Goal: Find specific page/section

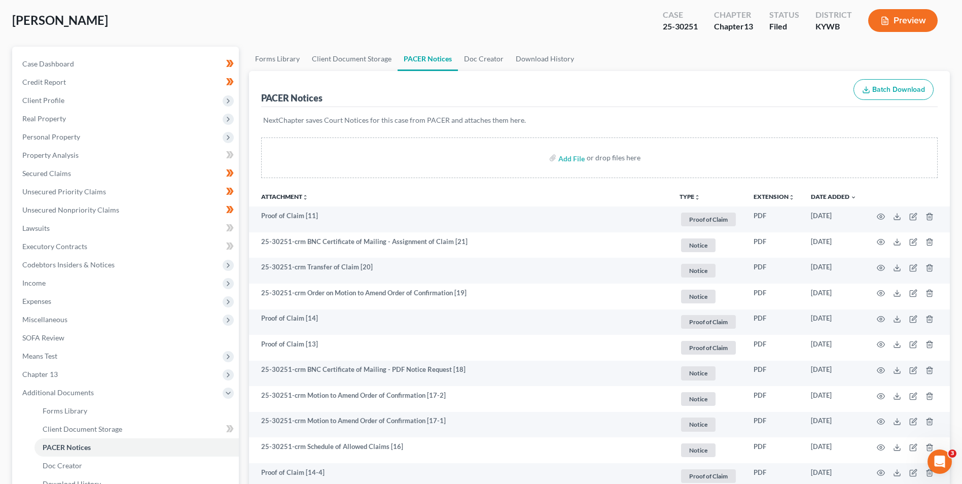
scroll to position [51, 0]
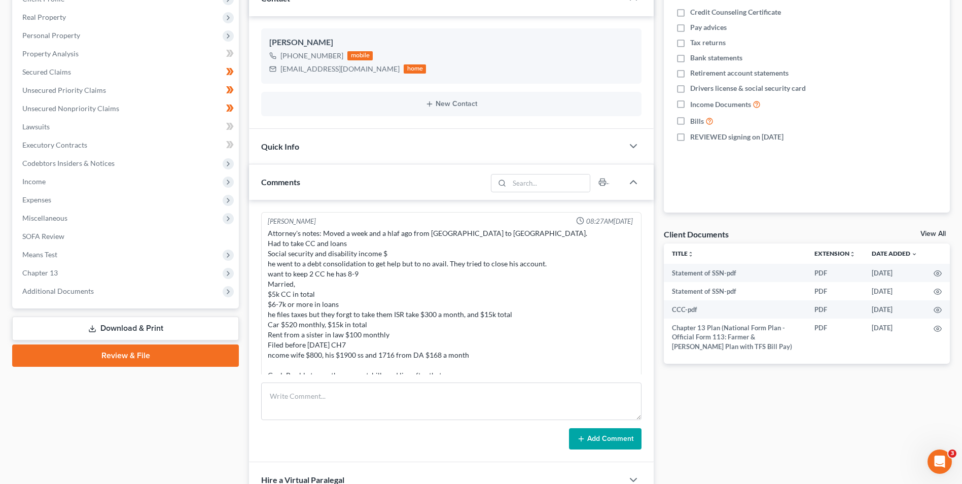
scroll to position [299, 0]
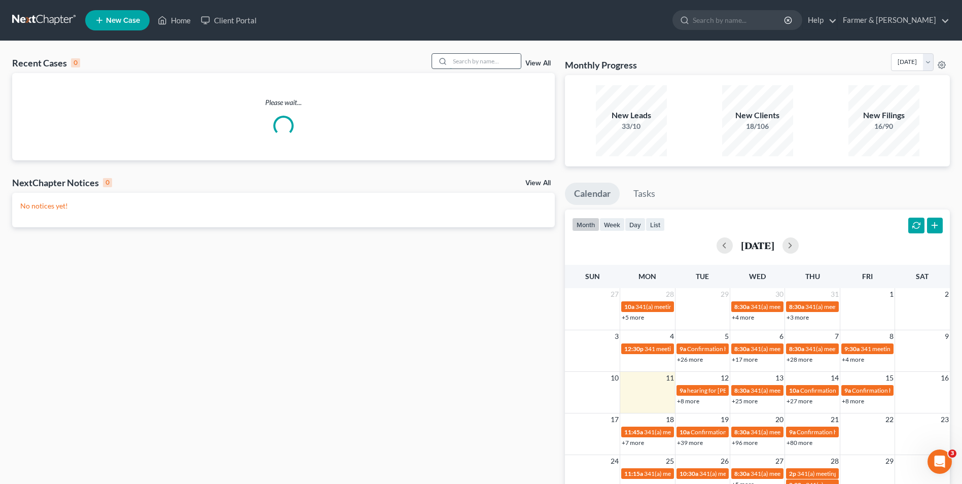
click at [483, 61] on input "search" at bounding box center [485, 61] width 71 height 15
paste input "20-50482"
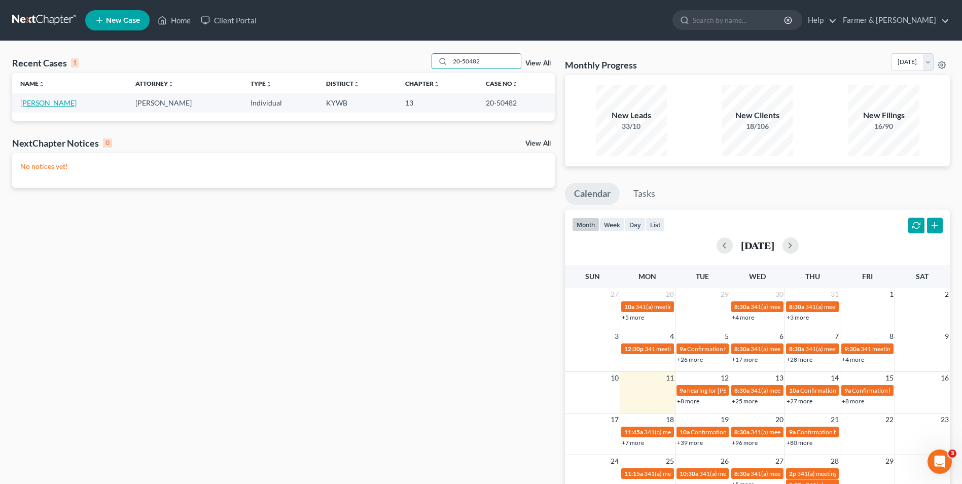
type input "20-50482"
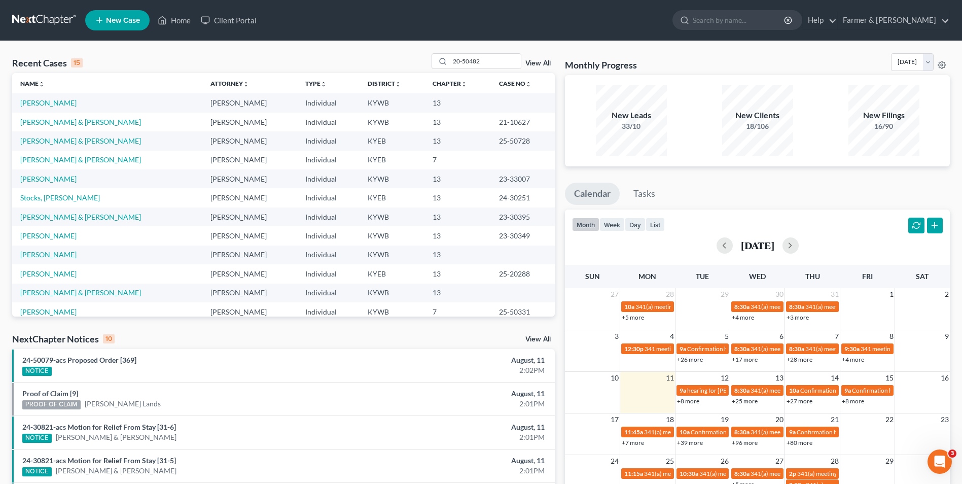
click at [46, 105] on link "[PERSON_NAME]" at bounding box center [48, 102] width 56 height 9
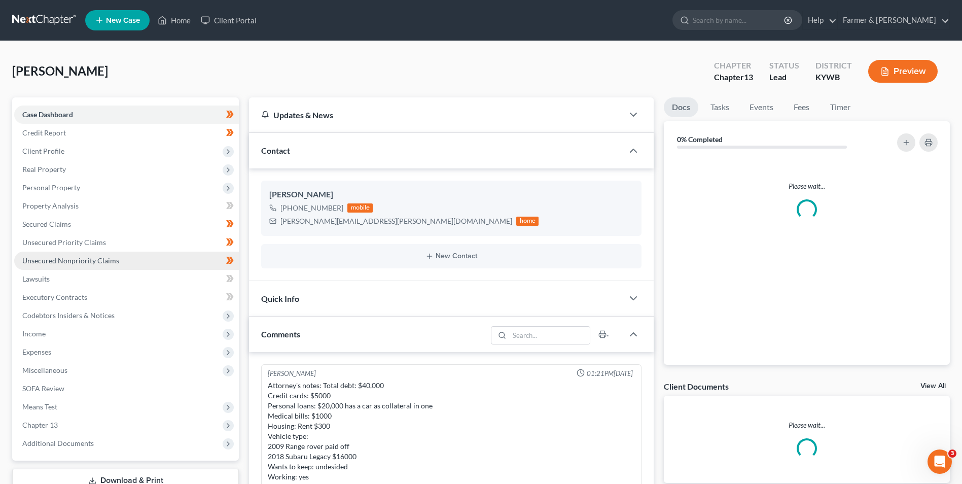
scroll to position [222, 0]
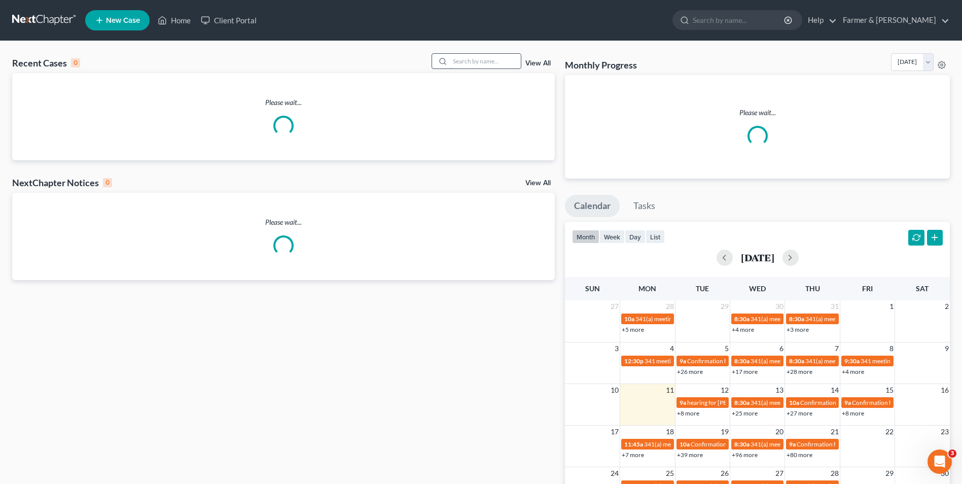
click at [476, 62] on input "search" at bounding box center [485, 61] width 71 height 15
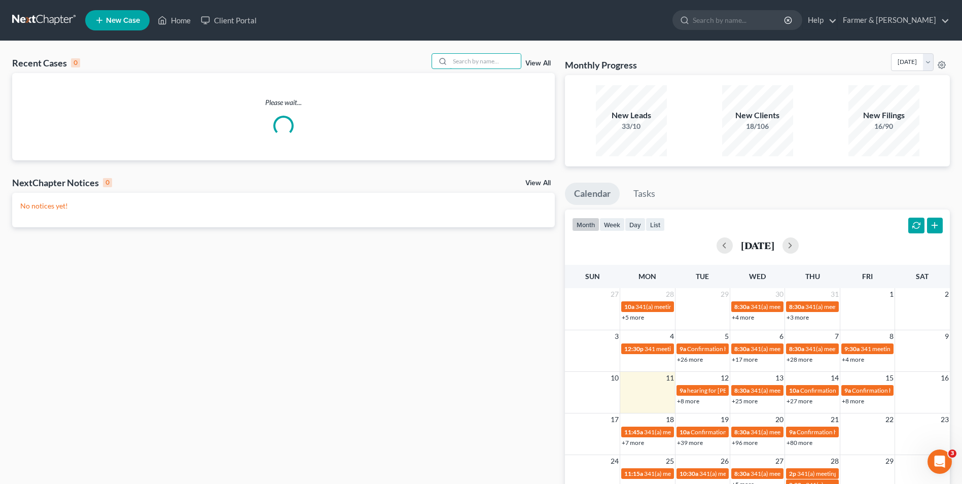
paste input "20-50482"
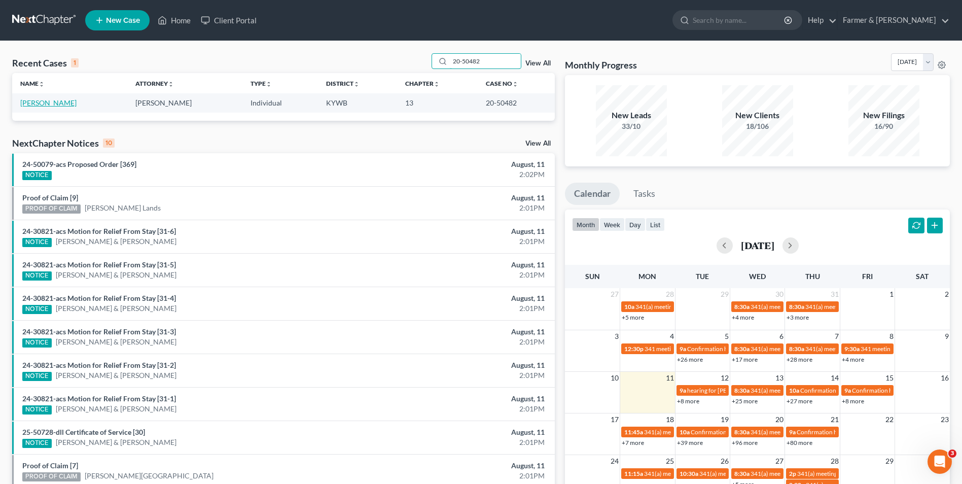
type input "20-50482"
click at [54, 100] on link "[PERSON_NAME]" at bounding box center [48, 102] width 56 height 9
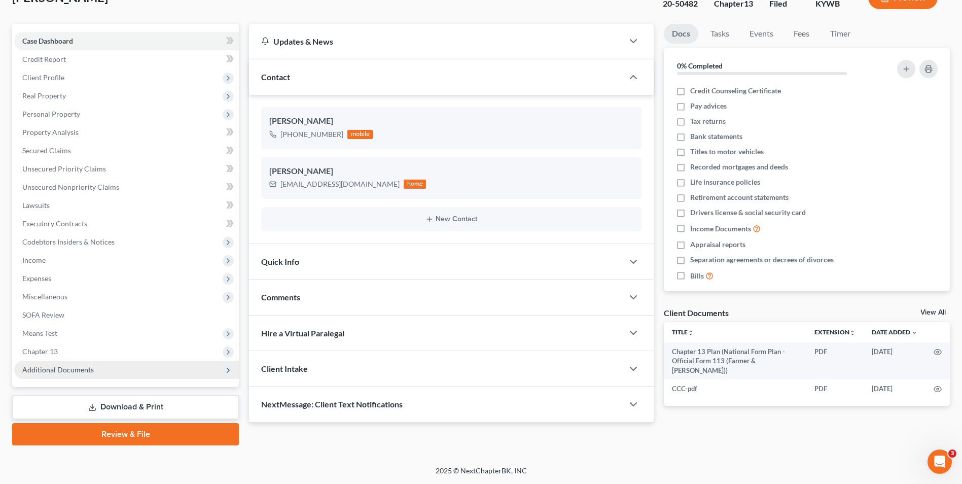
click at [111, 374] on span "Additional Documents" at bounding box center [126, 370] width 225 height 18
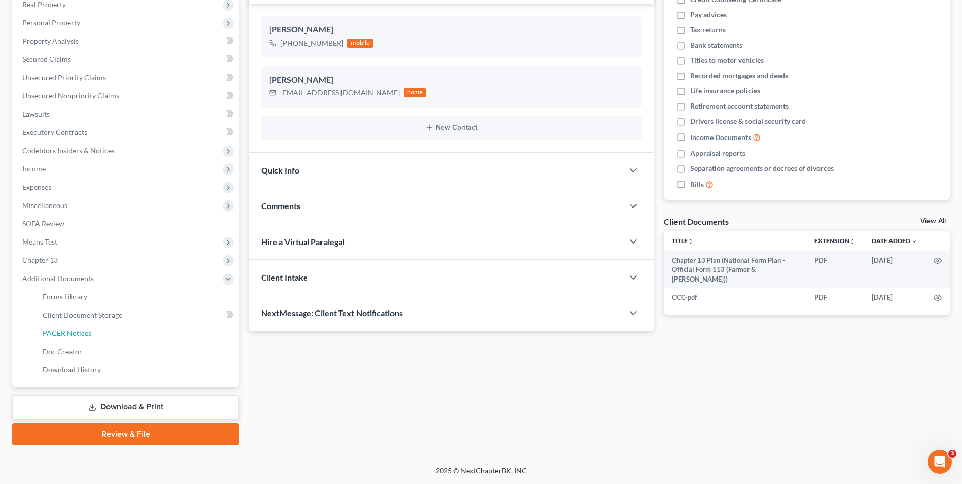
click at [110, 332] on link "PACER Notices" at bounding box center [136, 333] width 204 height 18
